Goal: Find contact information: Find contact information

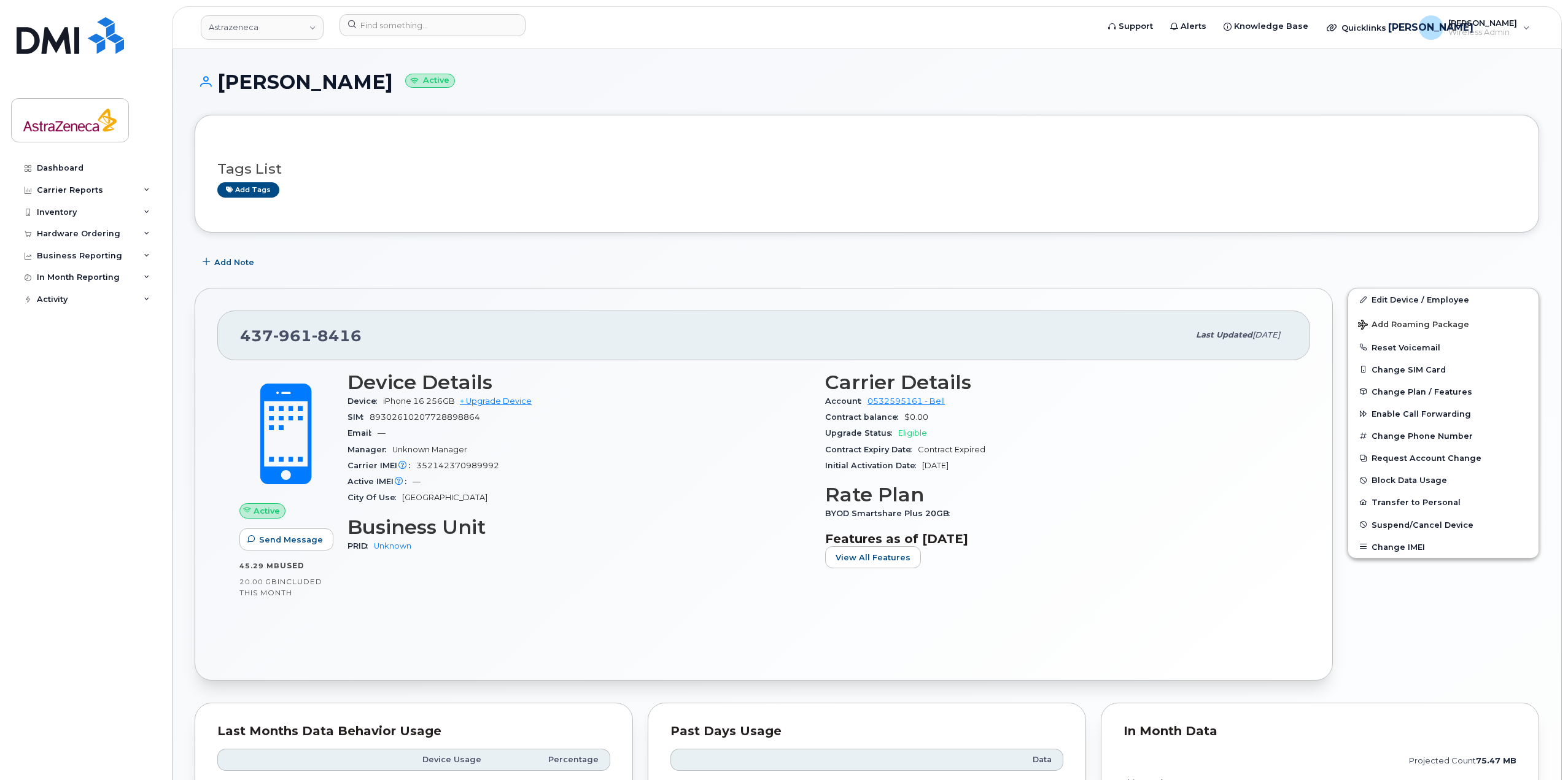
click at [1196, 337] on span "Last updated" at bounding box center [1224, 334] width 56 height 9
click at [1211, 334] on span "Last updated" at bounding box center [1224, 334] width 56 height 9
drag, startPoint x: 232, startPoint y: 344, endPoint x: 300, endPoint y: 346, distance: 68.0
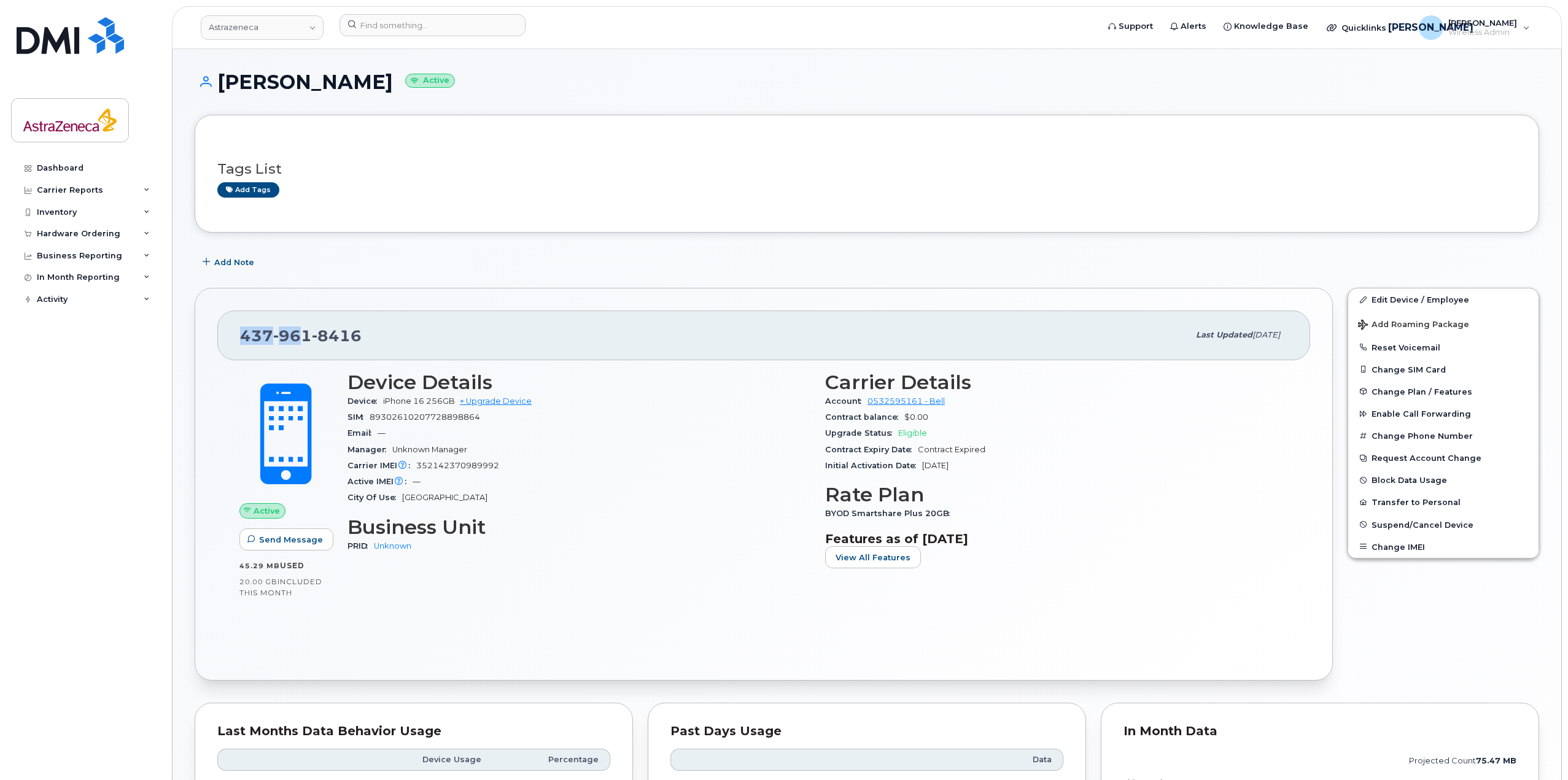
click at [300, 346] on div "437 961 8416 Last updated Jul 14, 2025" at bounding box center [764, 335] width 1093 height 49
click at [300, 346] on div "437 961 8416" at bounding box center [714, 334] width 948 height 26
drag, startPoint x: 273, startPoint y: 334, endPoint x: 306, endPoint y: 339, distance: 33.4
click at [312, 339] on span "961" at bounding box center [337, 336] width 50 height 19
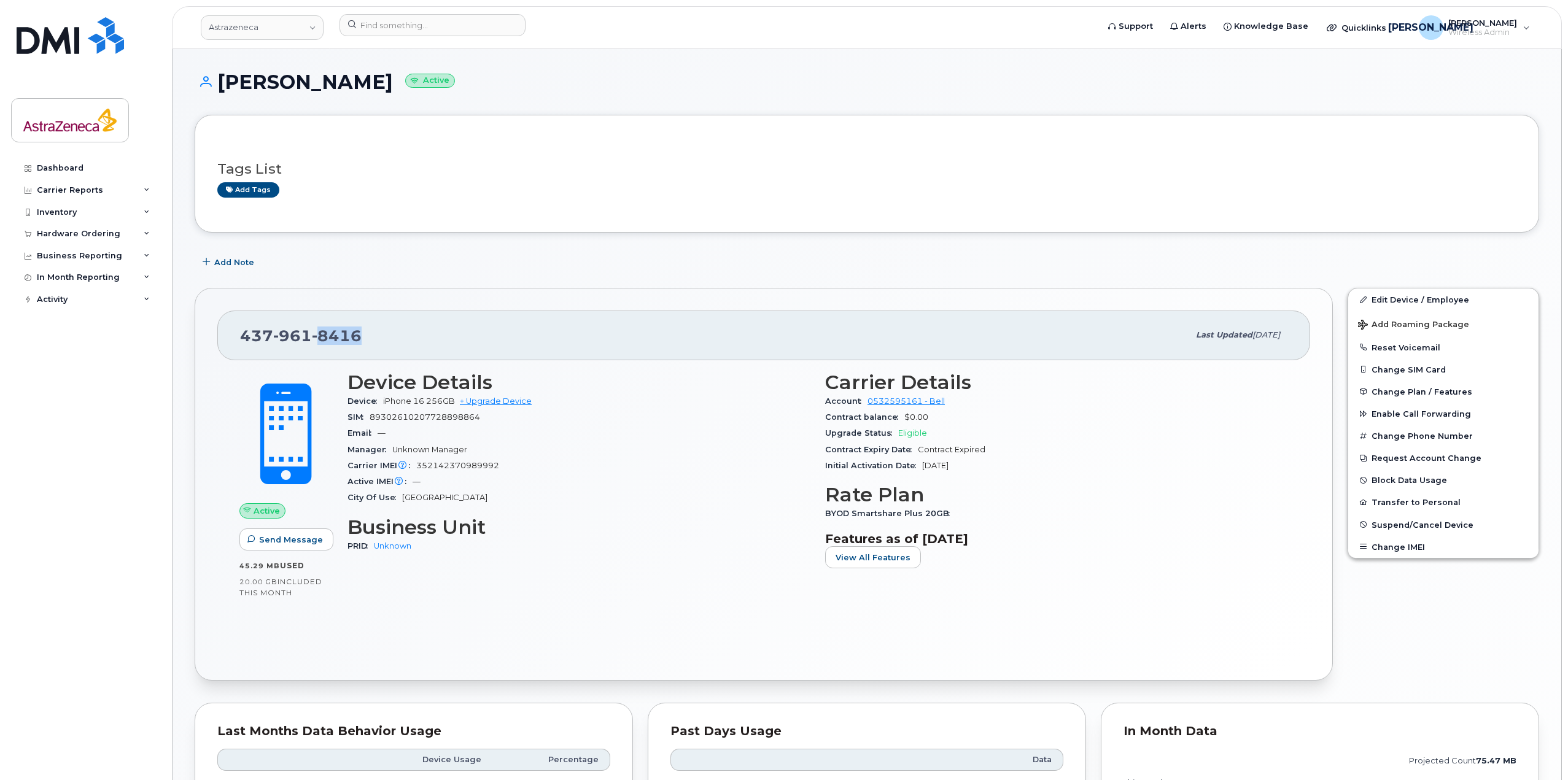
drag, startPoint x: 317, startPoint y: 333, endPoint x: 401, endPoint y: 342, distance: 84.5
click at [401, 342] on div "437 961 8416" at bounding box center [714, 334] width 948 height 26
drag, startPoint x: 247, startPoint y: 332, endPoint x: 272, endPoint y: 331, distance: 25.0
click at [272, 331] on span "437 961 8416" at bounding box center [301, 336] width 122 height 19
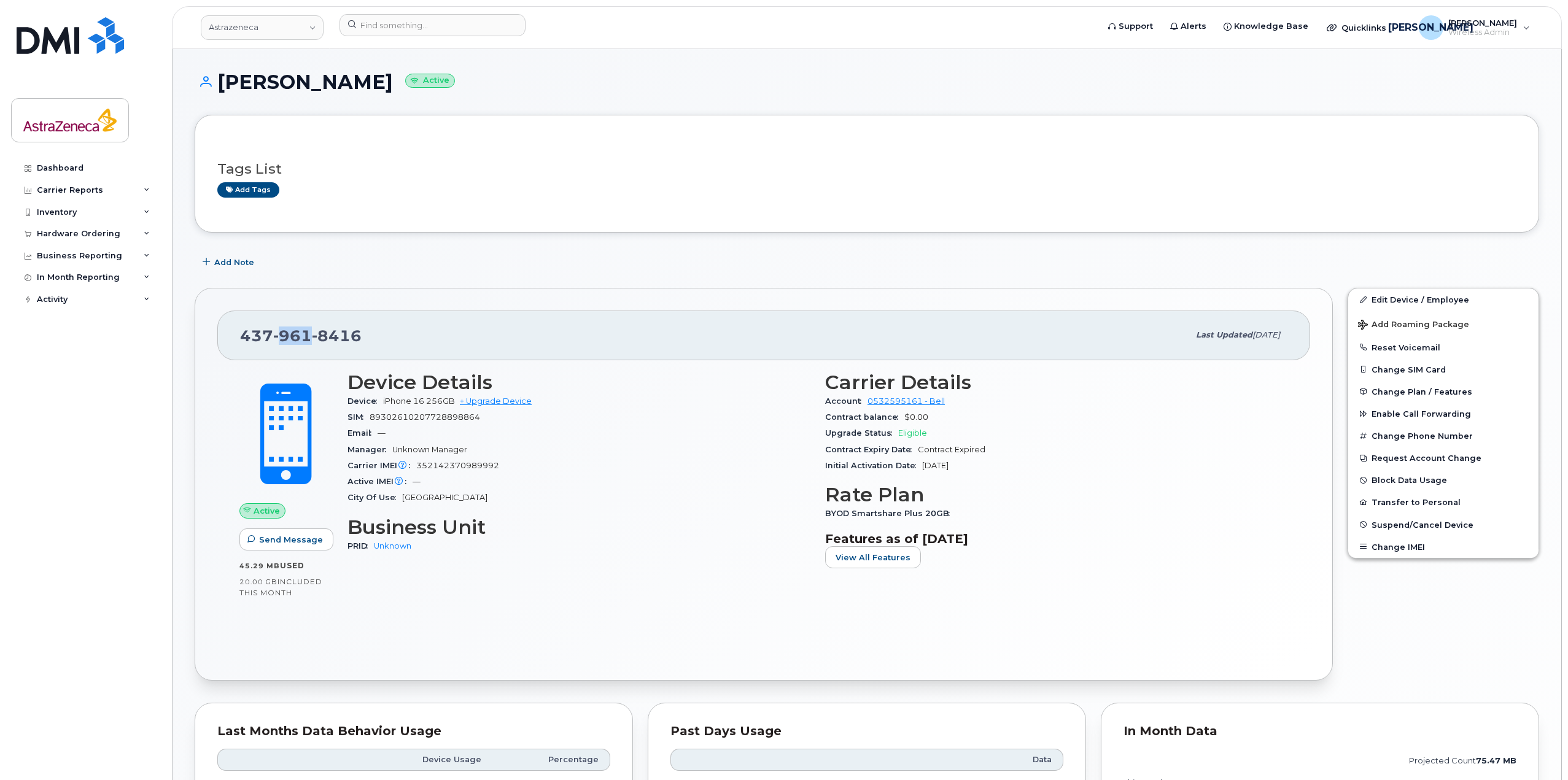
drag, startPoint x: 287, startPoint y: 335, endPoint x: 309, endPoint y: 336, distance: 22.0
click at [312, 336] on span "961" at bounding box center [337, 336] width 50 height 19
drag, startPoint x: 313, startPoint y: 334, endPoint x: 382, endPoint y: 331, distance: 69.1
click at [382, 331] on div "437 961 8416" at bounding box center [714, 334] width 948 height 26
click at [390, 340] on div "437 961 8416" at bounding box center [714, 334] width 948 height 26
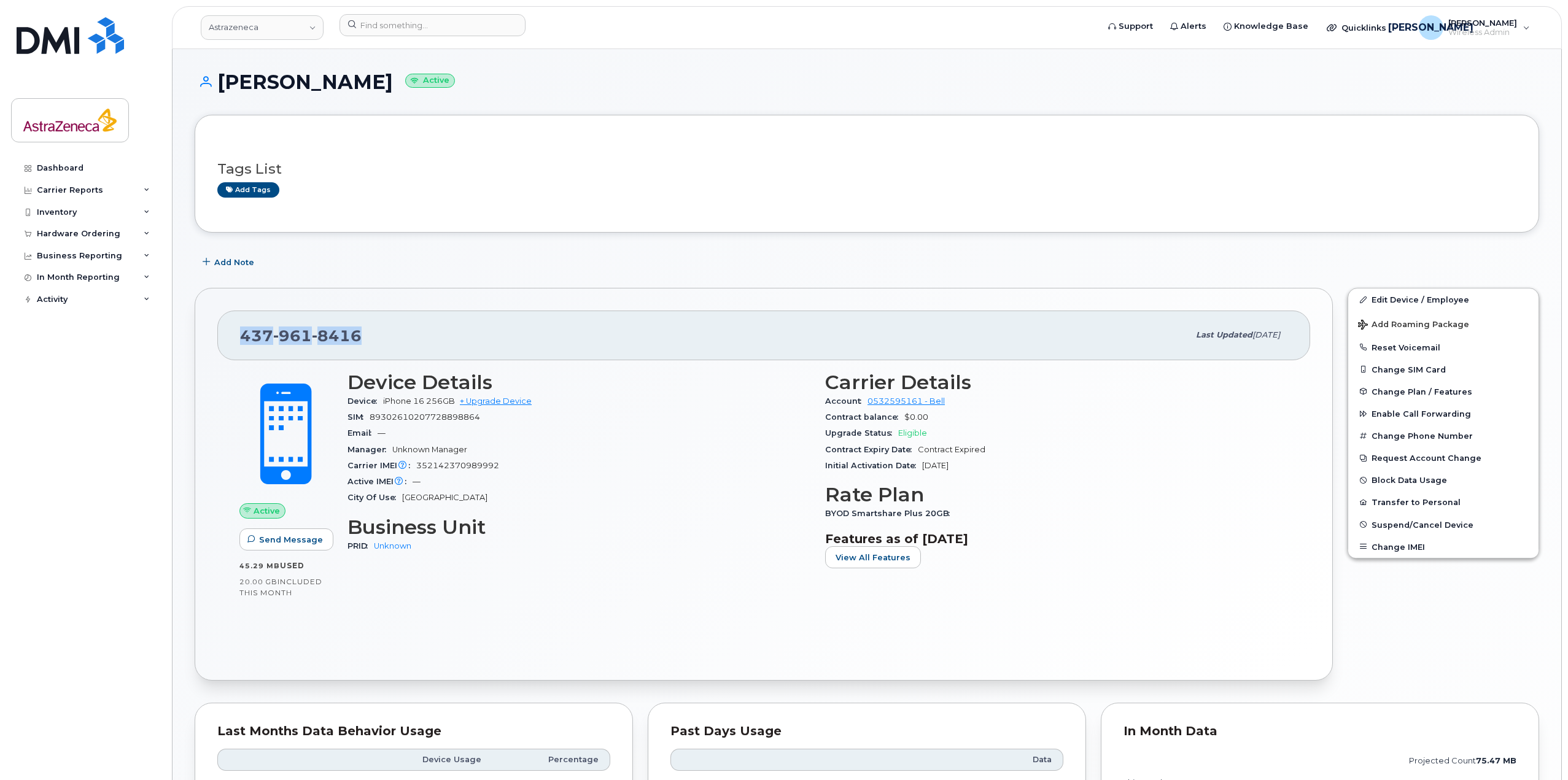
drag, startPoint x: 400, startPoint y: 325, endPoint x: 206, endPoint y: 330, distance: 194.1
click at [206, 330] on div "437 961 8416 Last updated Jul 14, 2025 Active Send Message 45.29 MB  used 20.00…" at bounding box center [763, 484] width 1138 height 393
copy span "437 961 8416"
click at [449, 35] on input at bounding box center [432, 24] width 186 height 22
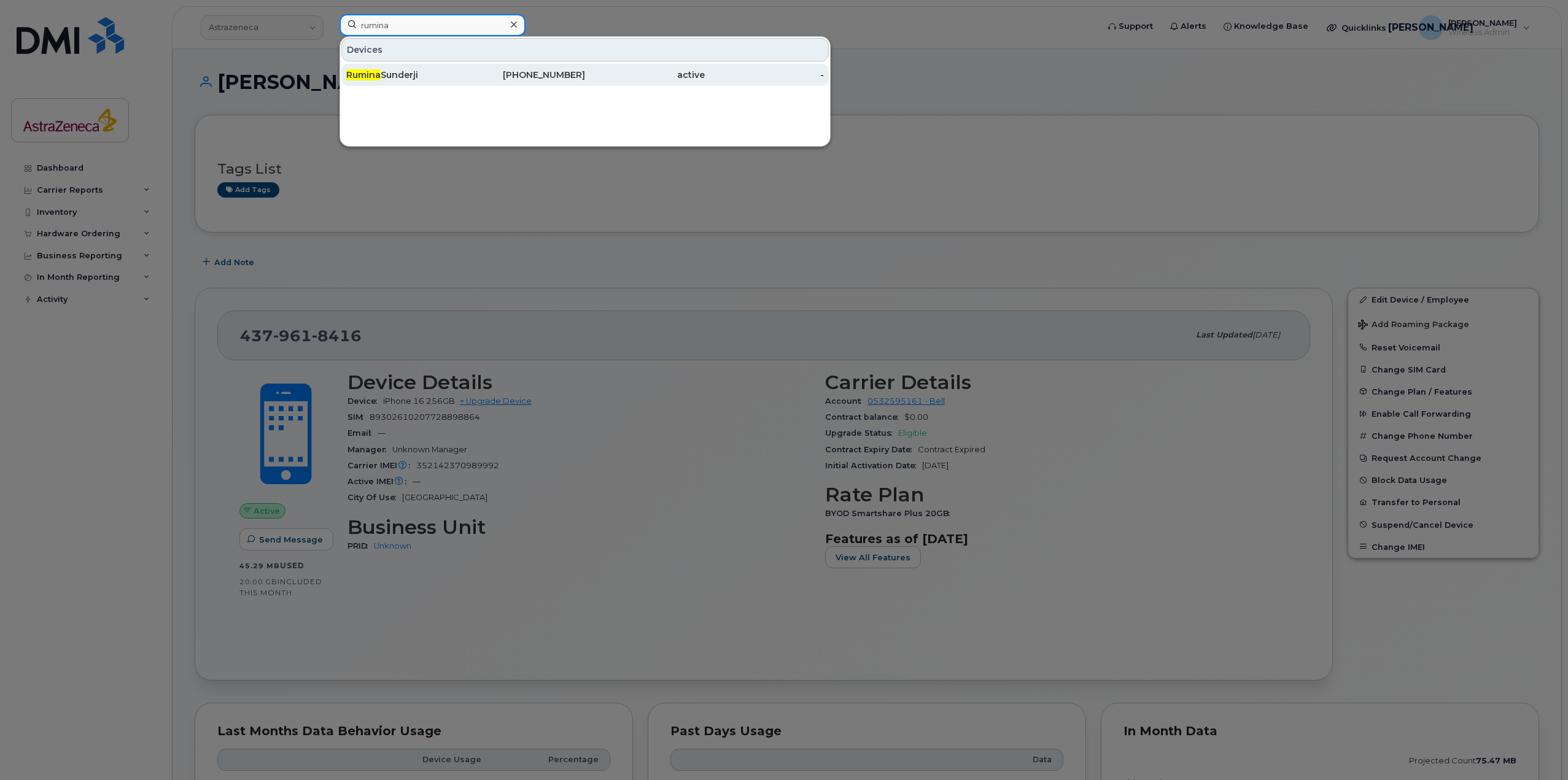
type input "rumina"
click at [450, 79] on div "Rumina Sunderji" at bounding box center [406, 75] width 120 height 13
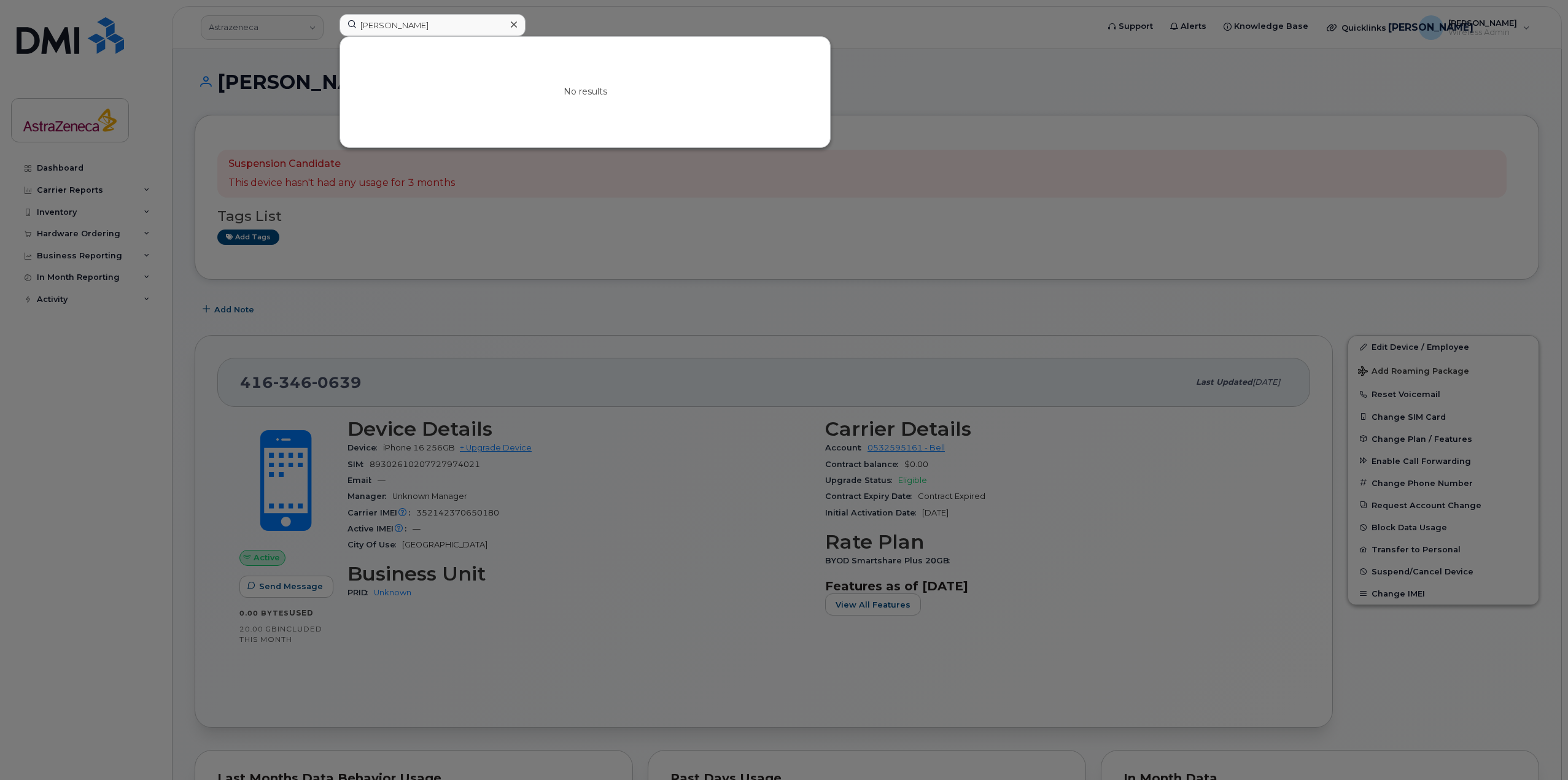
scroll to position [61, 0]
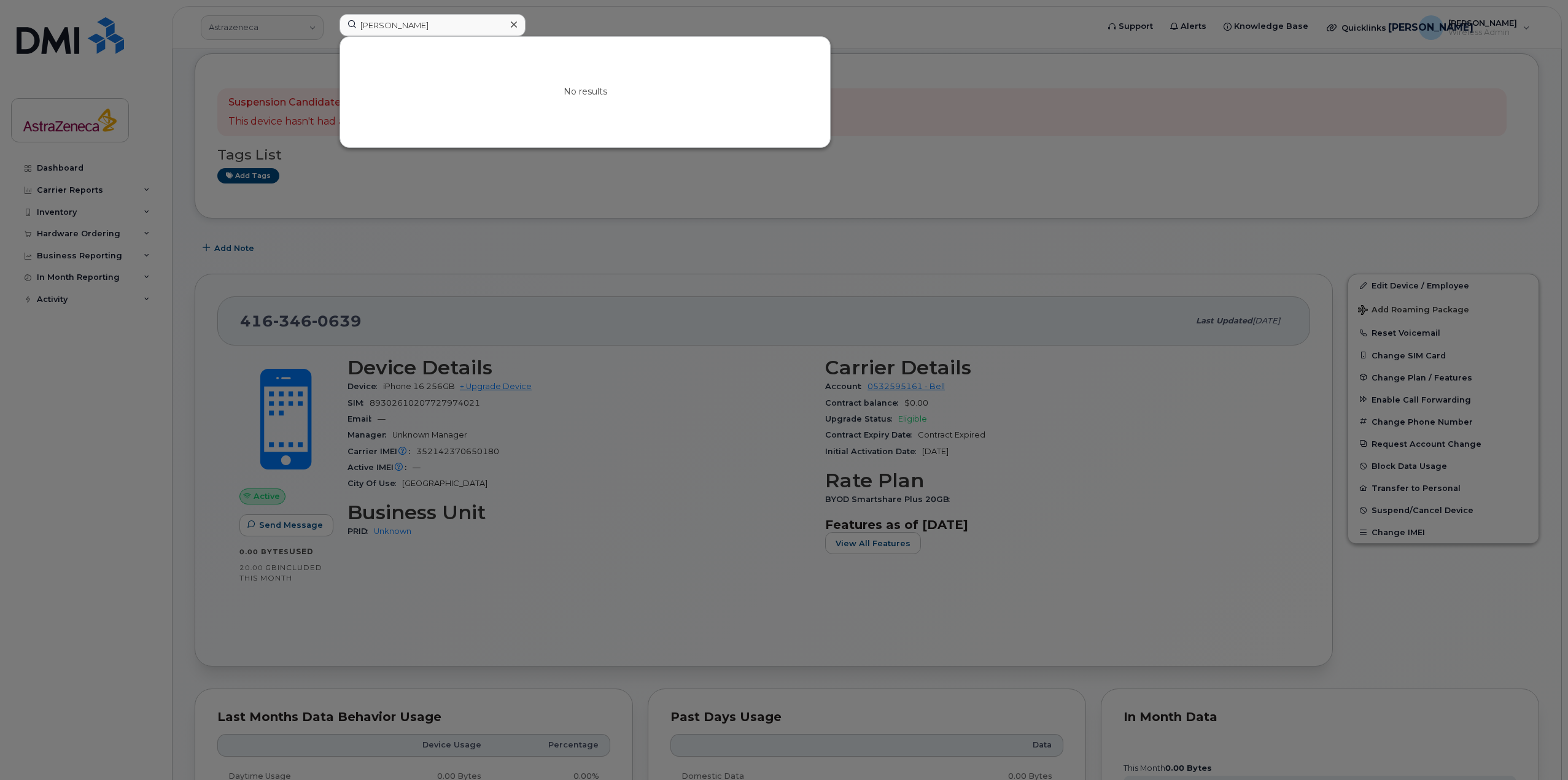
click at [452, 21] on input "Jenny Moon" at bounding box center [432, 24] width 186 height 22
click at [598, 498] on div at bounding box center [784, 390] width 1568 height 780
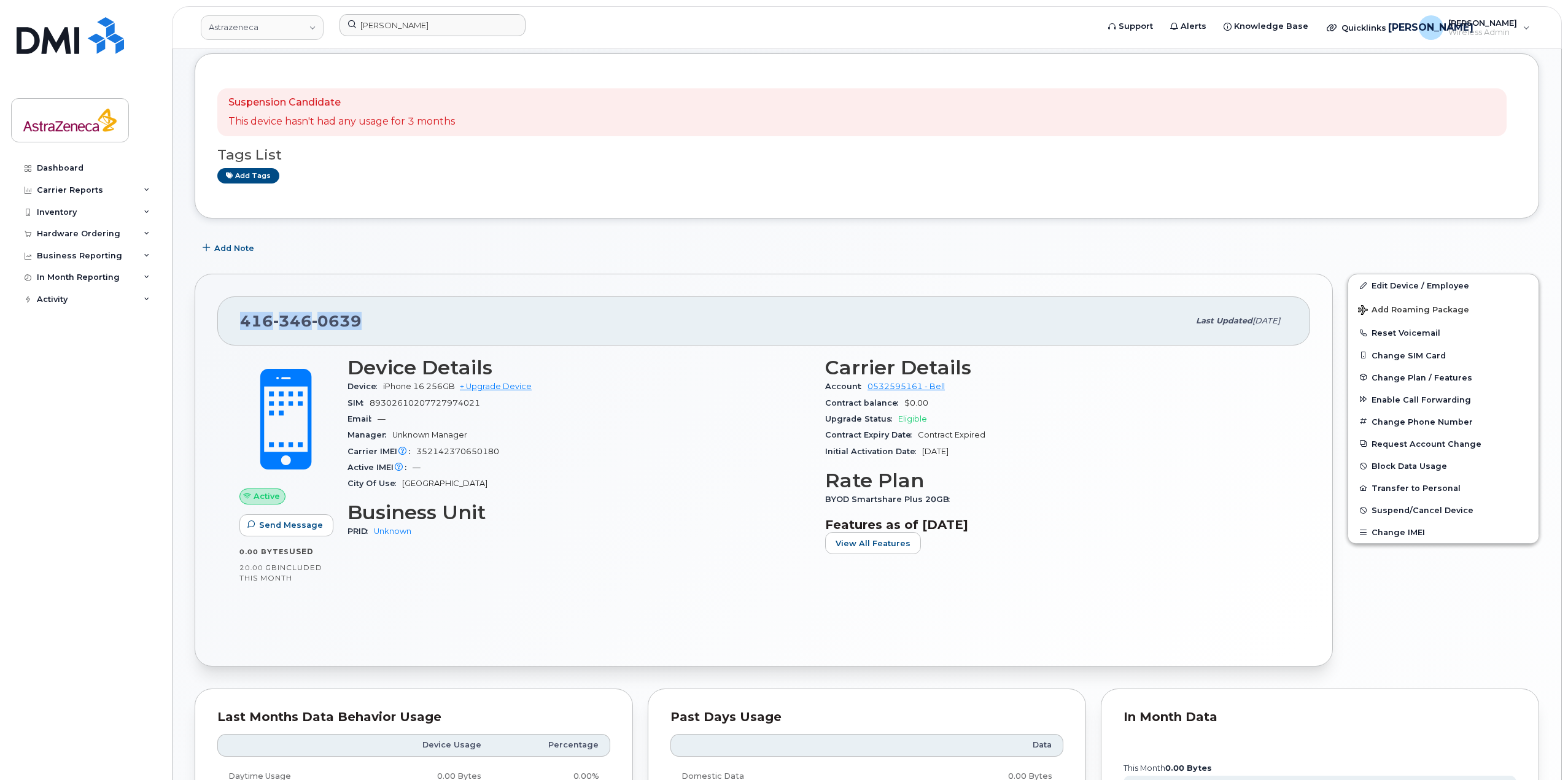
drag, startPoint x: 370, startPoint y: 313, endPoint x: 239, endPoint y: 305, distance: 131.2
click at [239, 305] on div "416 346 0639 Last updated Jul 14, 2025" at bounding box center [764, 321] width 1093 height 49
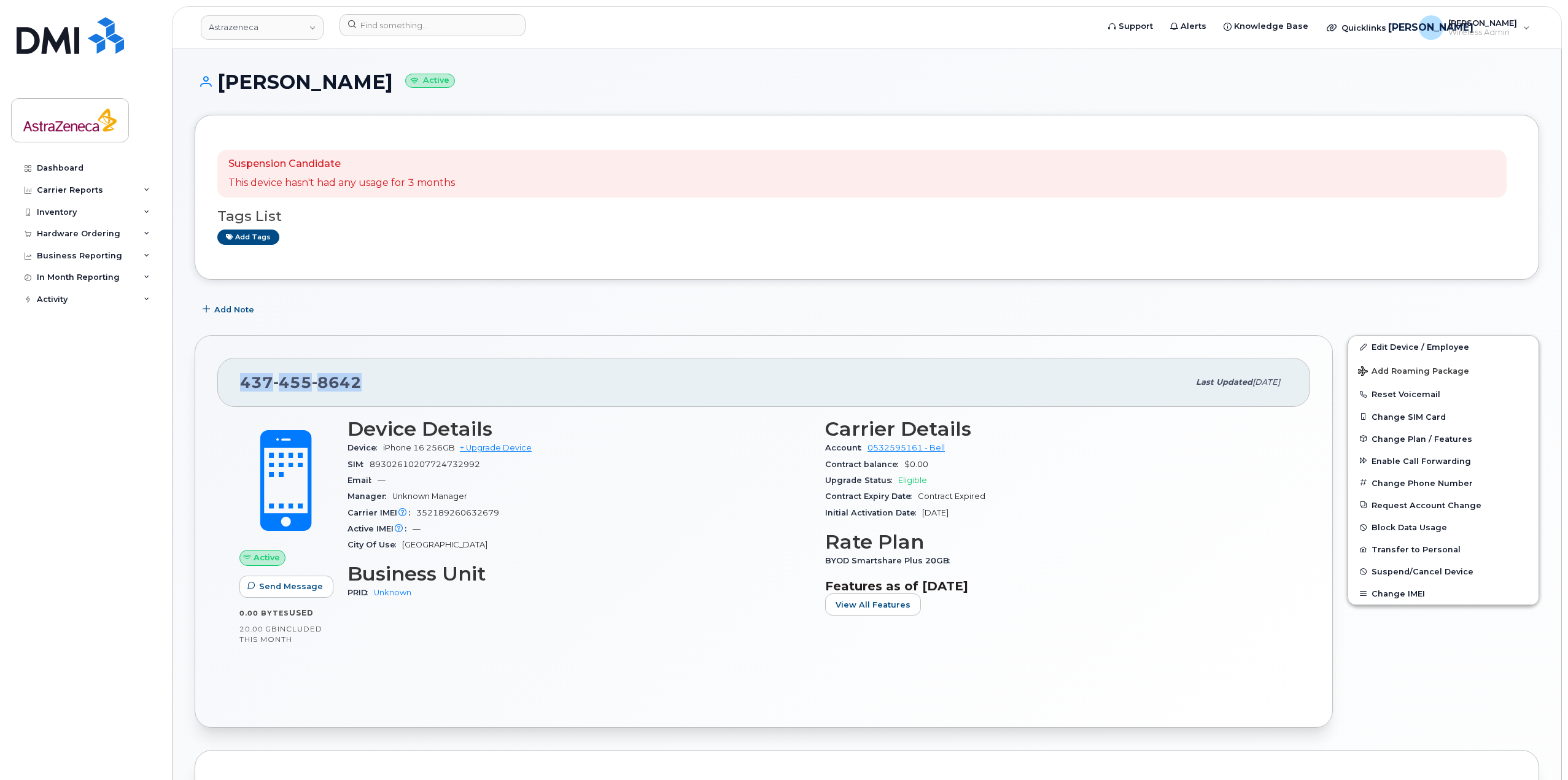
drag, startPoint x: 403, startPoint y: 397, endPoint x: 200, endPoint y: 399, distance: 203.0
click at [200, 399] on div "437 455 8642 Last updated Jul 14, 2025 Active Send Message 0.00 Bytes  used 20.…" at bounding box center [763, 531] width 1138 height 393
copy span "437 455 8642"
click at [493, 26] on input at bounding box center [432, 24] width 186 height 22
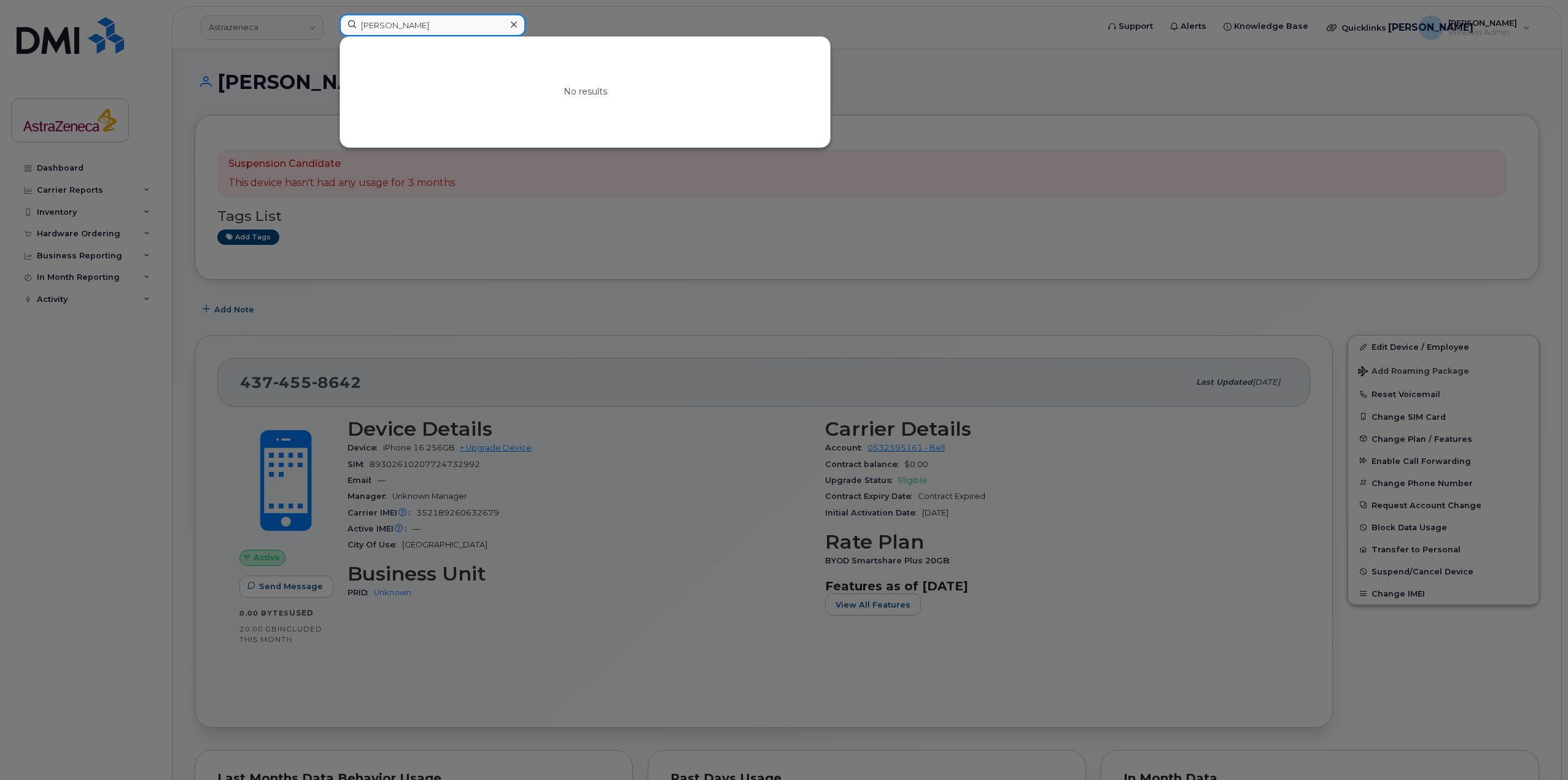
click at [446, 36] on input "yan chen" at bounding box center [432, 24] width 186 height 22
type input "yan chen"
click at [444, 20] on input "[PERSON_NAME]" at bounding box center [432, 24] width 186 height 22
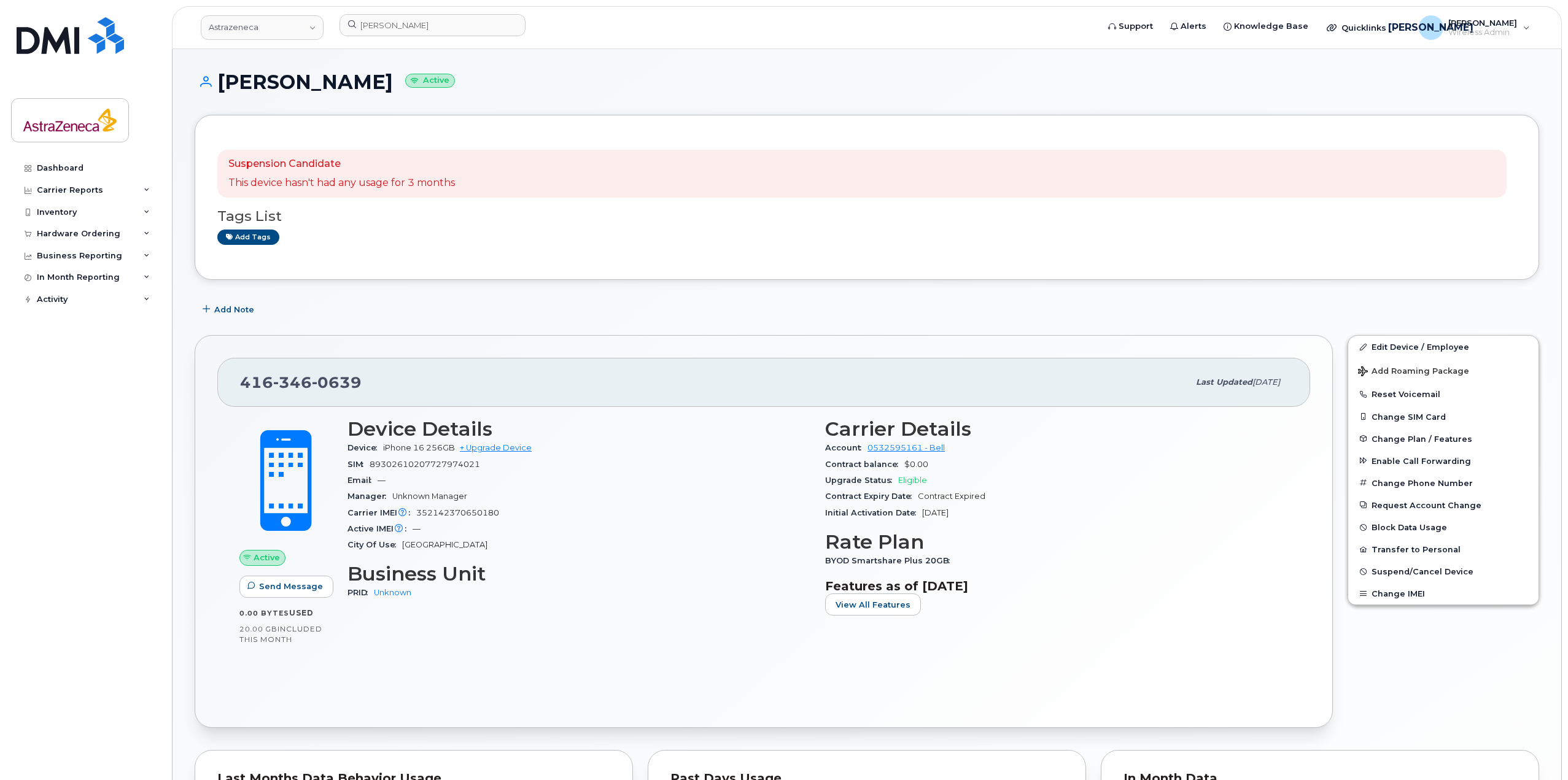
scroll to position [61, 0]
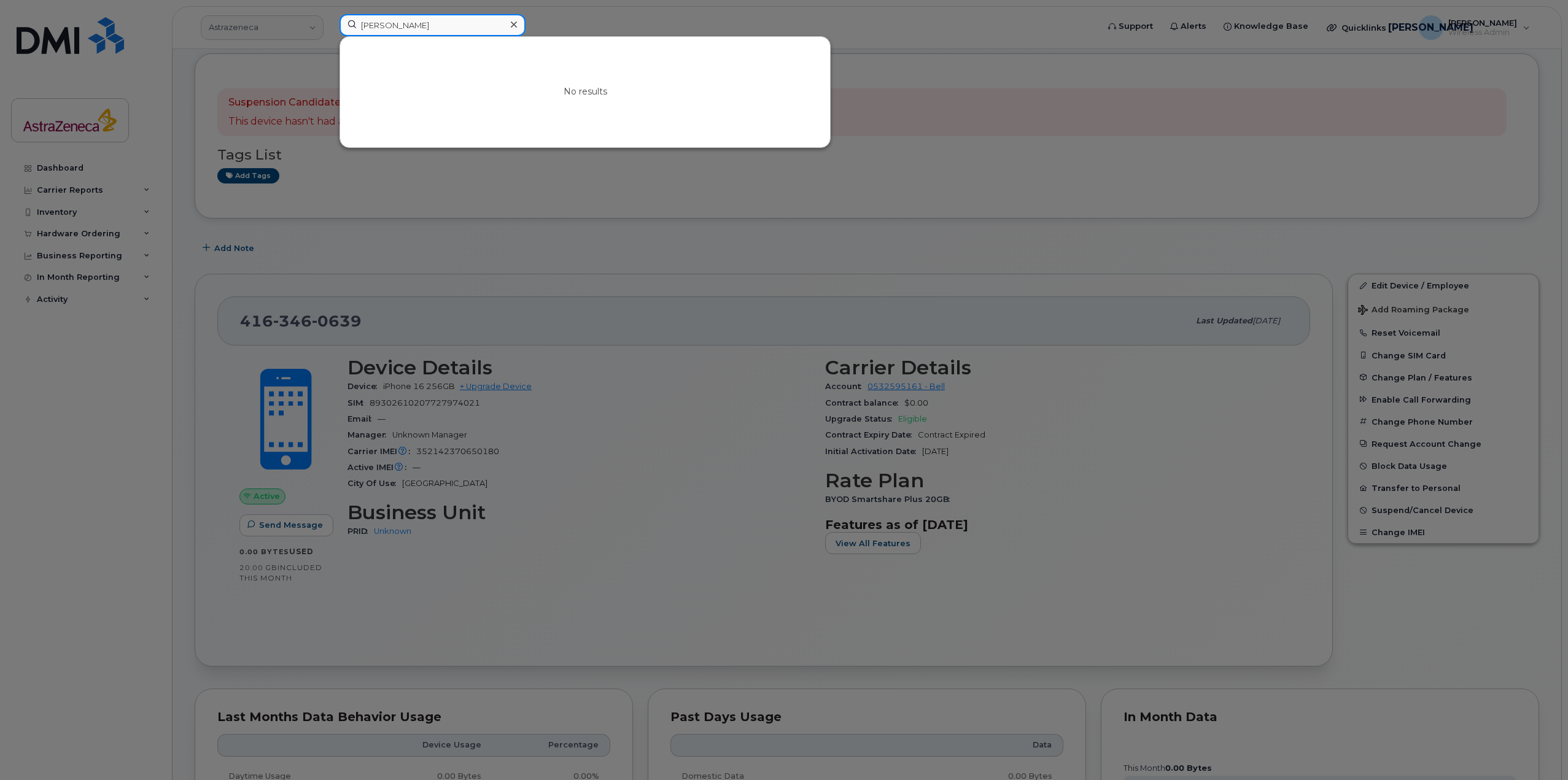
drag, startPoint x: 421, startPoint y: 15, endPoint x: 363, endPoint y: 15, distance: 58.0
click at [330, 14] on div "Jenny Moon No results" at bounding box center [715, 27] width 770 height 27
click at [305, 15] on div at bounding box center [784, 390] width 1568 height 780
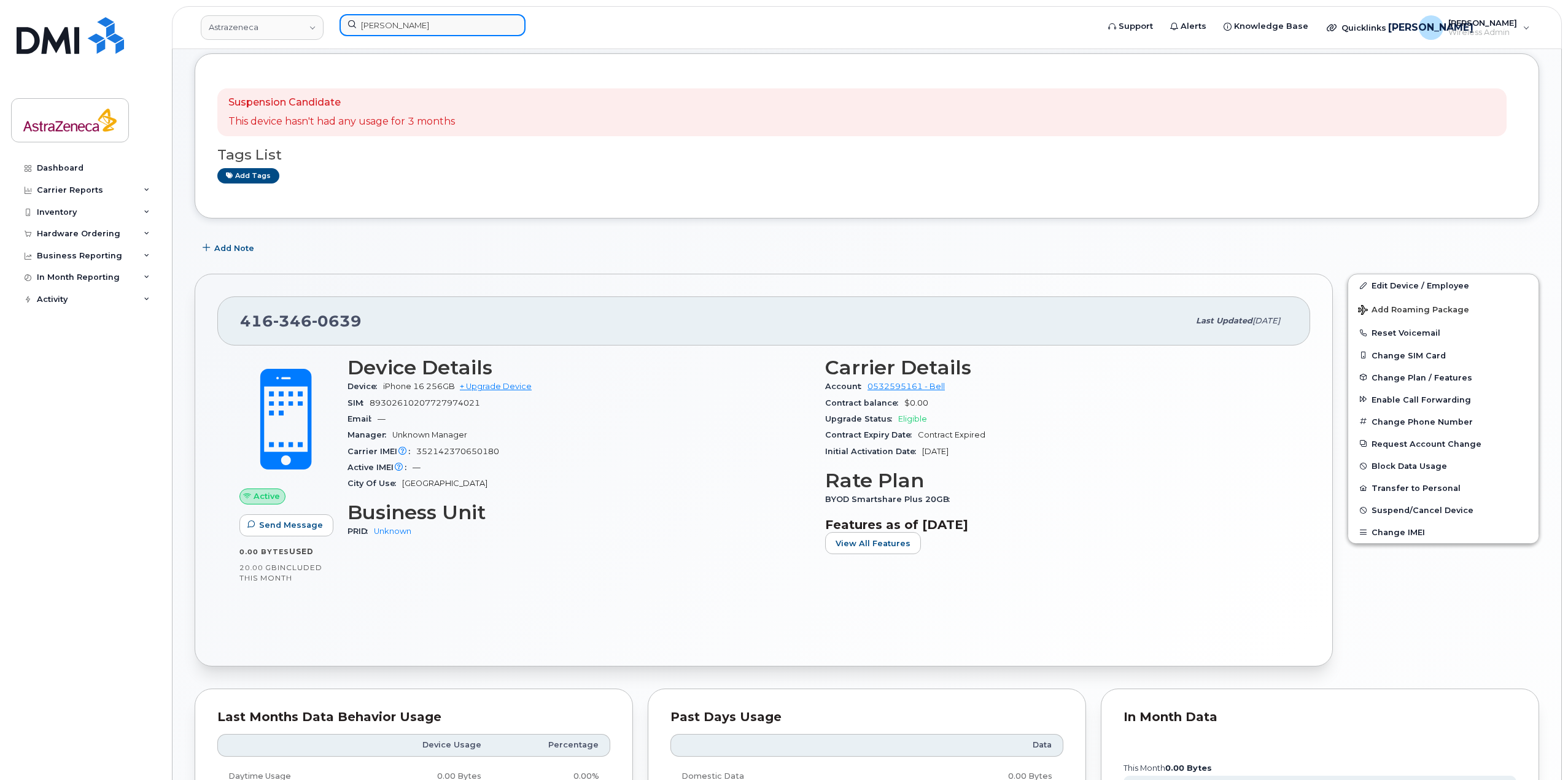
click at [424, 34] on input "[PERSON_NAME]" at bounding box center [432, 24] width 186 height 22
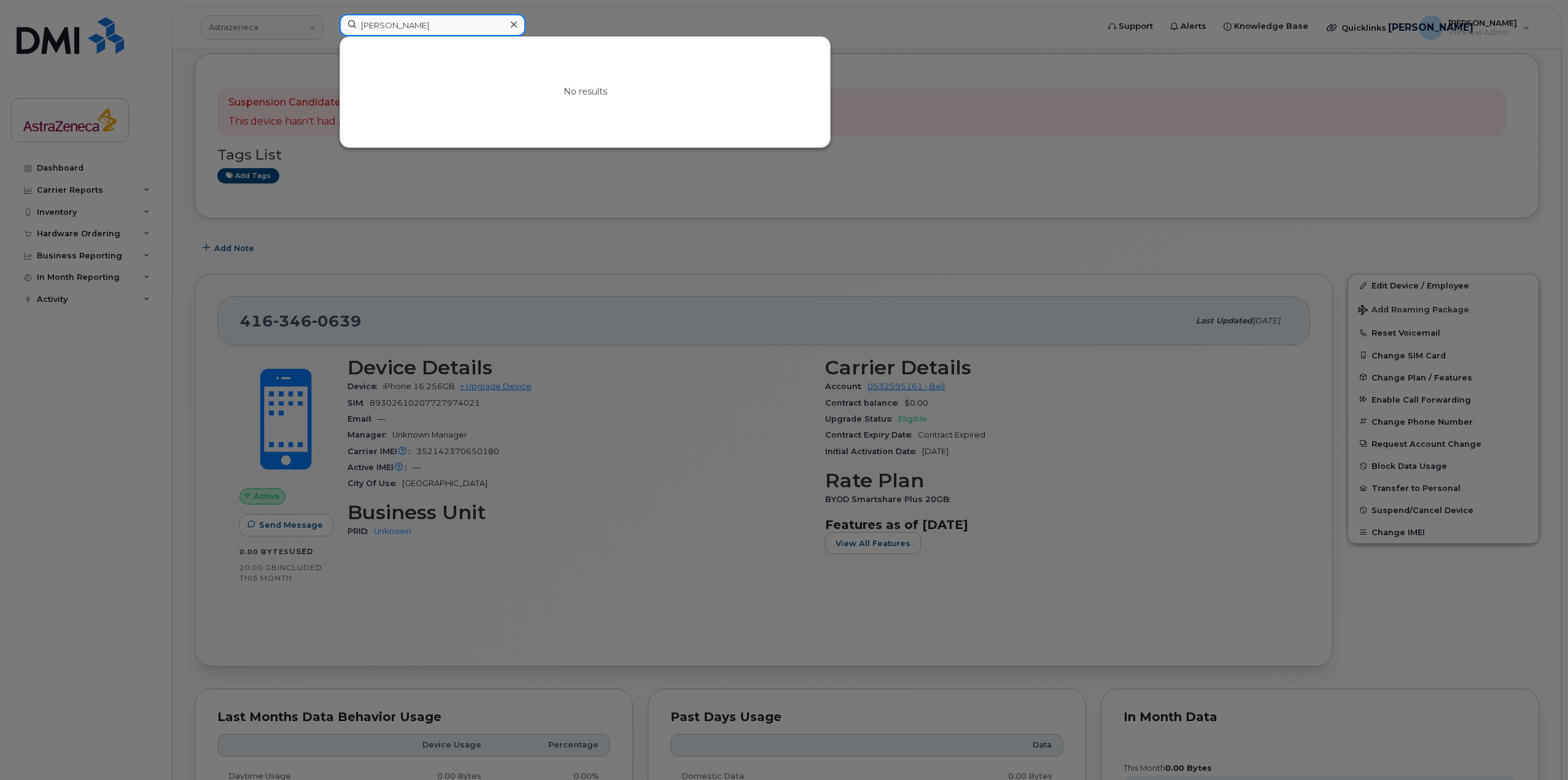
type input "[PERSON_NAME]"
click at [474, 252] on div at bounding box center [784, 390] width 1568 height 780
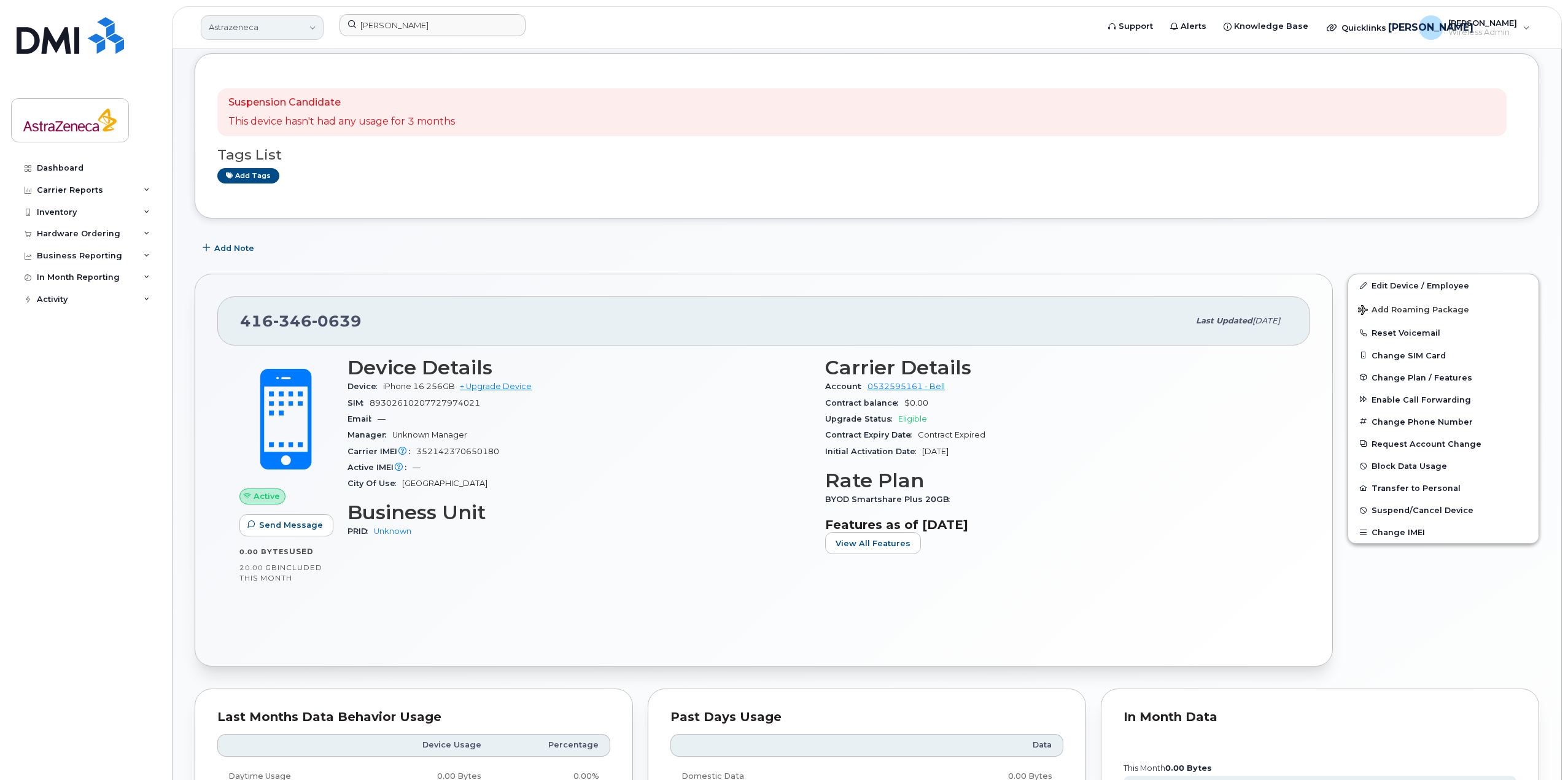
click at [270, 30] on link "Astrazeneca" at bounding box center [263, 27] width 123 height 24
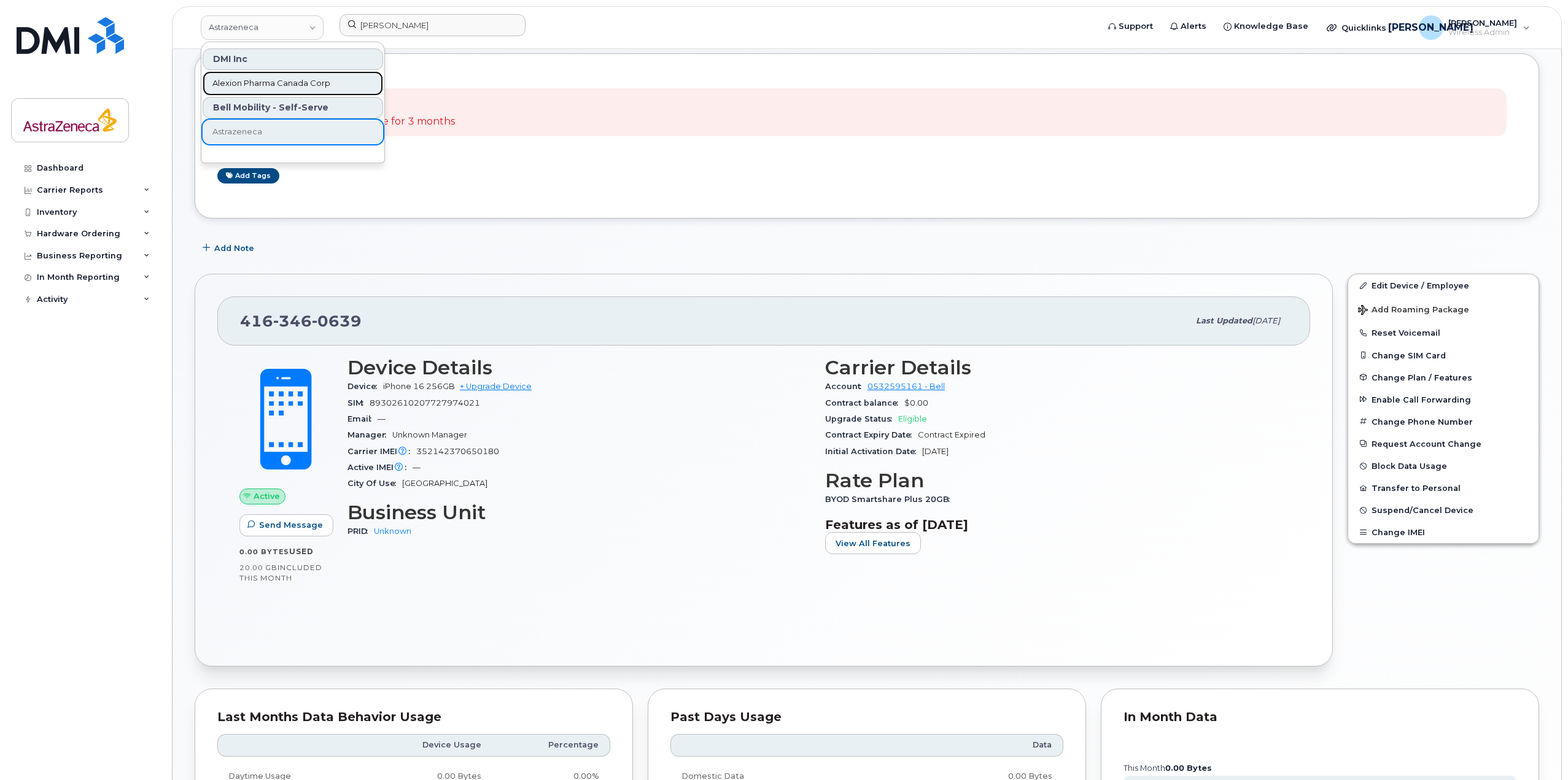
click at [257, 85] on span "Alexion Pharma Canada Corp" at bounding box center [271, 83] width 118 height 13
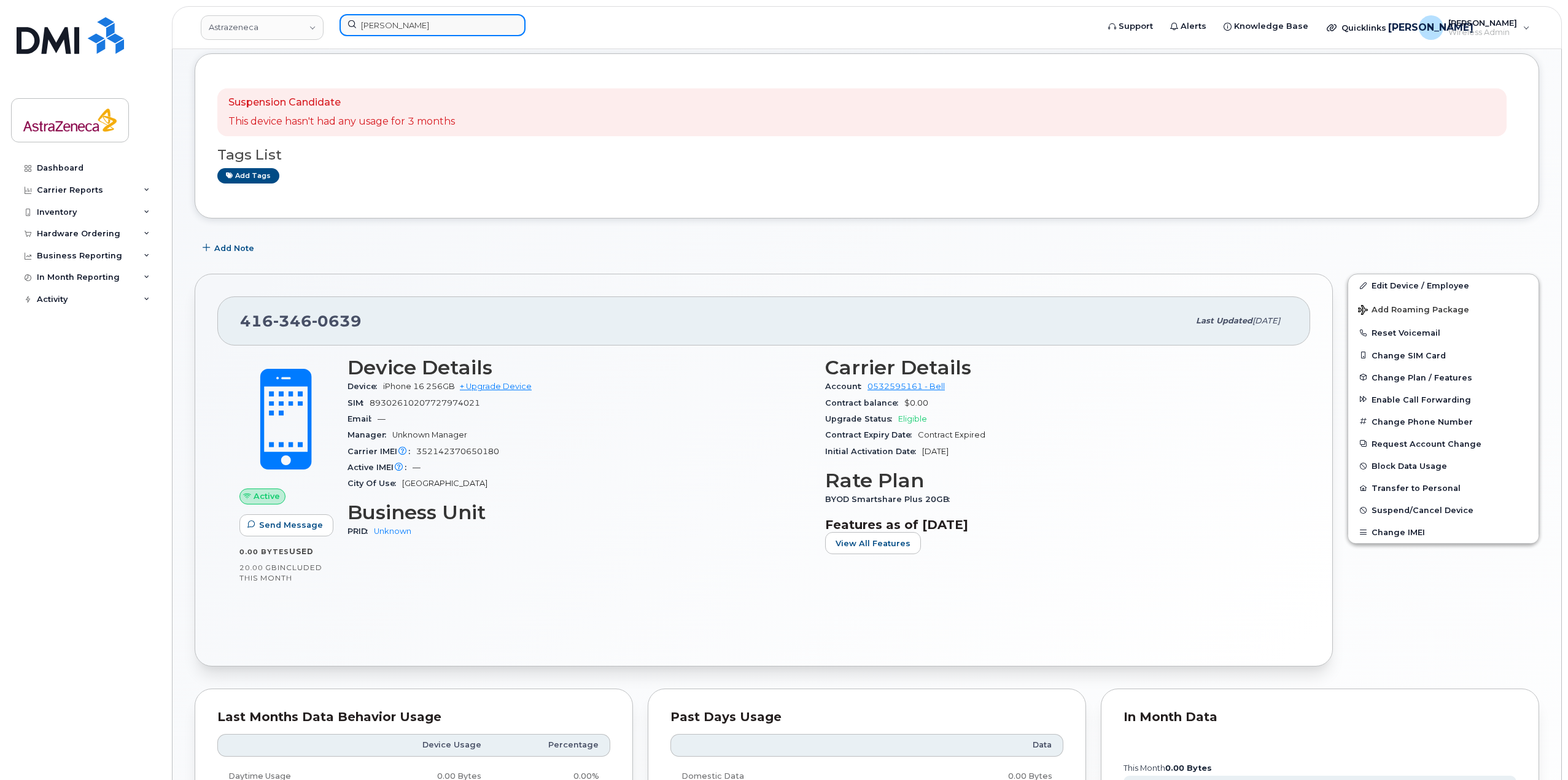
click at [413, 14] on input "[PERSON_NAME]" at bounding box center [432, 24] width 186 height 22
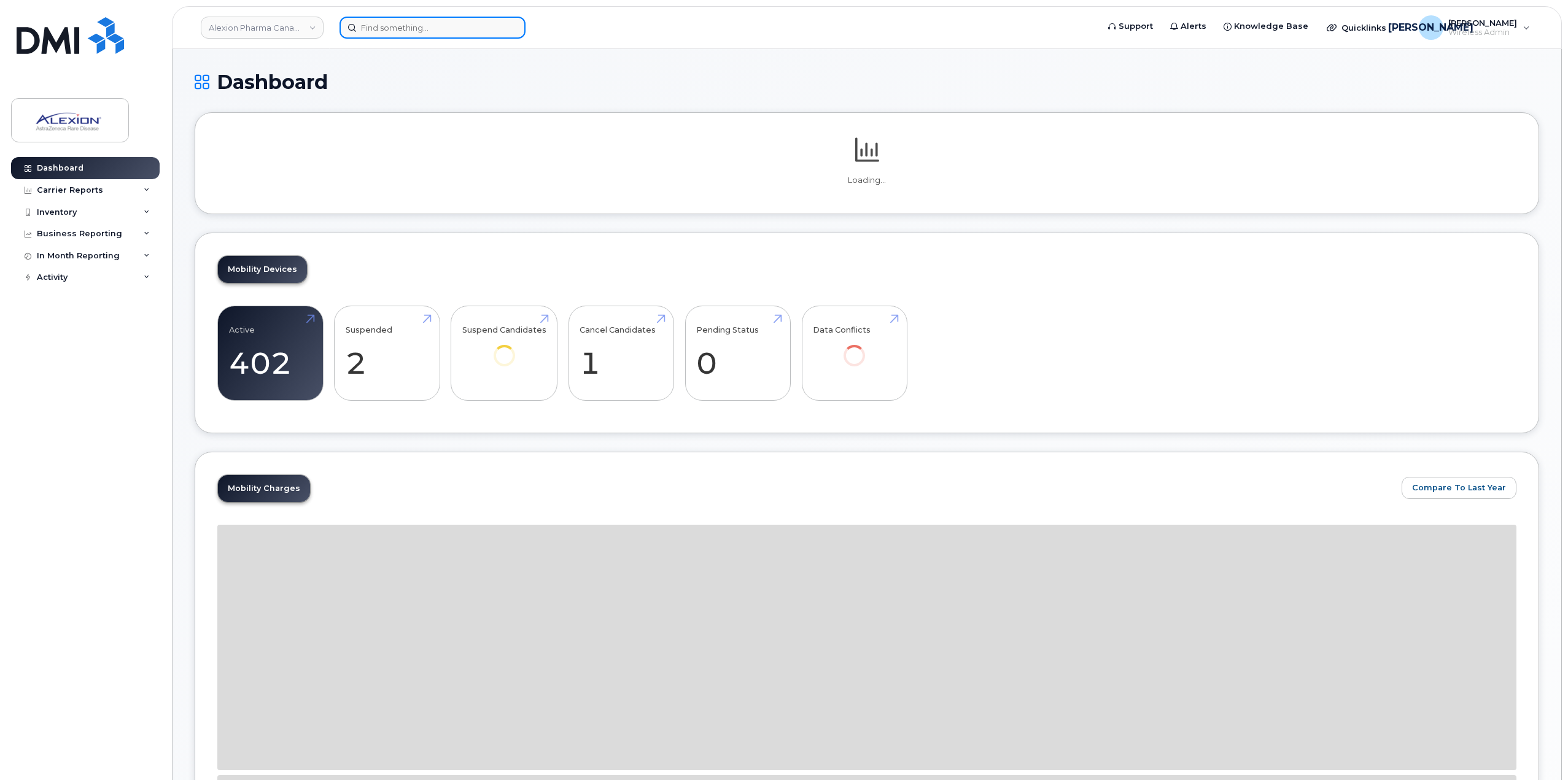
drag, startPoint x: 0, startPoint y: 0, endPoint x: 415, endPoint y: 24, distance: 415.7
click at [415, 24] on input at bounding box center [432, 27] width 186 height 22
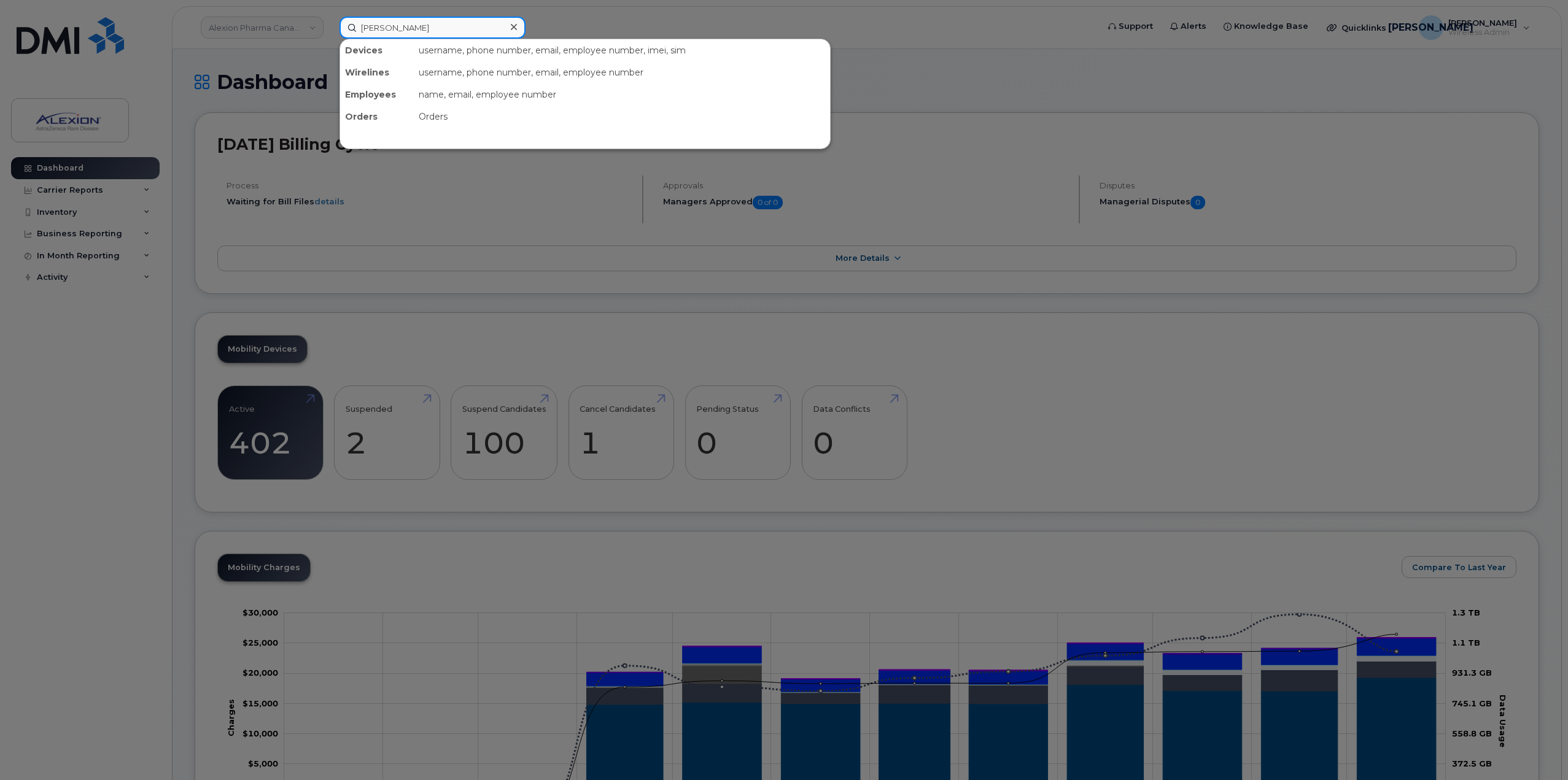
type input "[PERSON_NAME]"
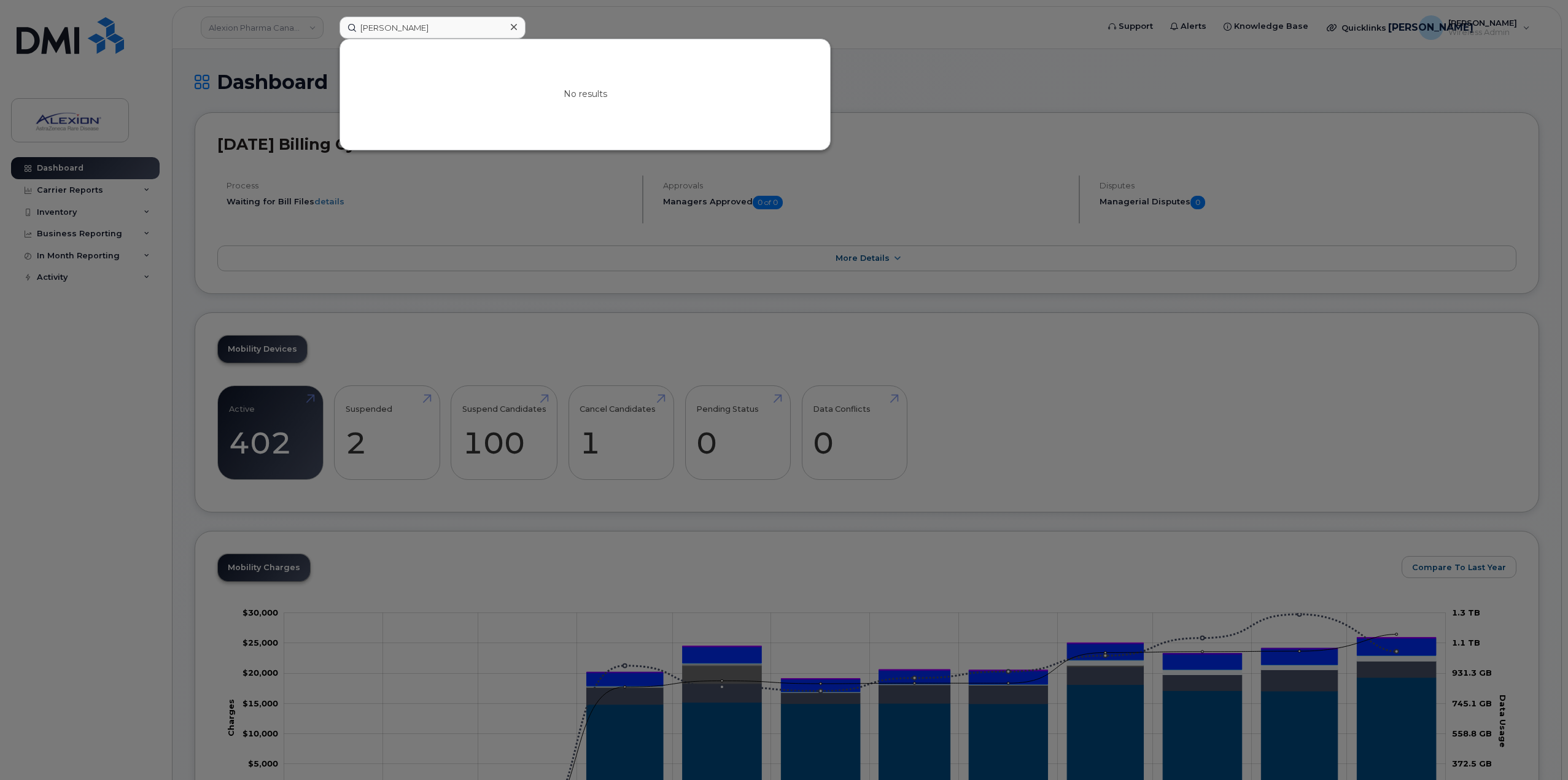
click at [1124, 387] on div at bounding box center [784, 390] width 1568 height 780
